Goal: Information Seeking & Learning: Learn about a topic

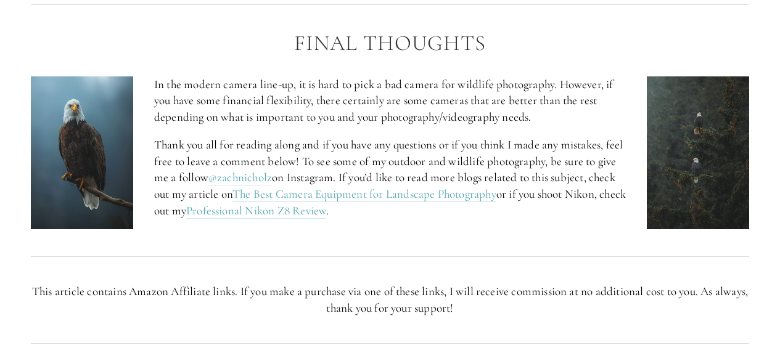
scroll to position [5105, 0]
click at [285, 208] on link "Professional Nikon Z8 Review" at bounding box center [256, 210] width 140 height 15
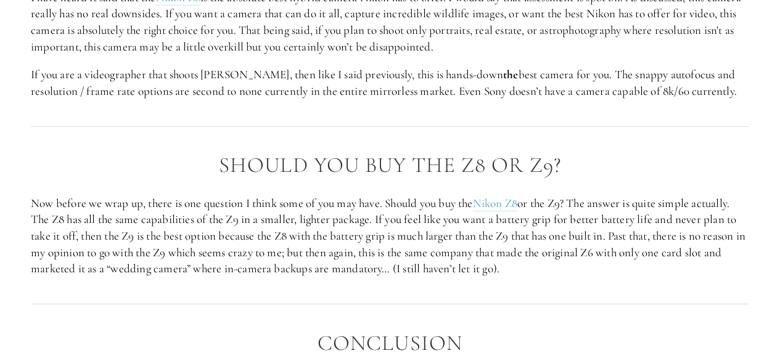
scroll to position [2729, 0]
click at [503, 195] on link "Nikon Z8" at bounding box center [495, 202] width 45 height 15
